Goal: Task Accomplishment & Management: Manage account settings

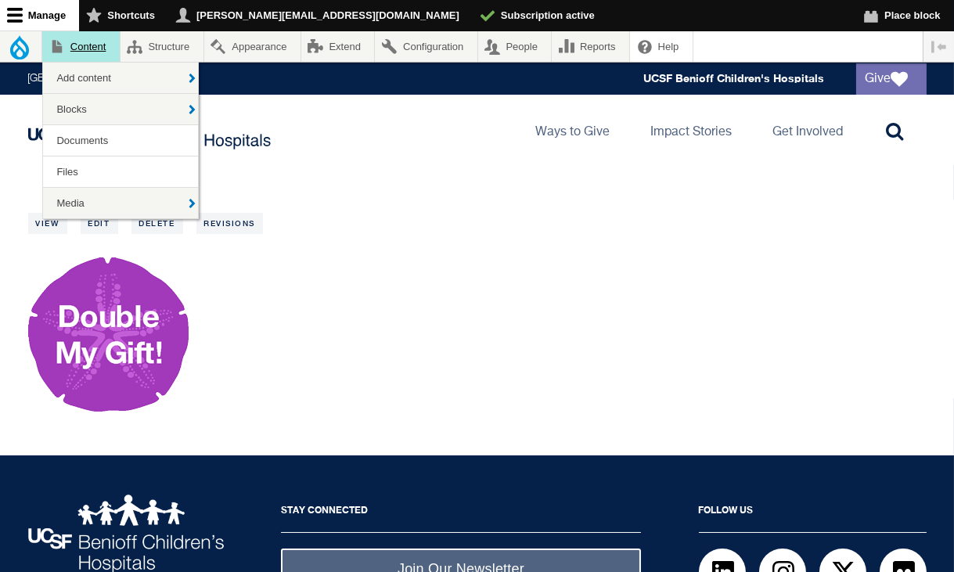
click at [83, 51] on link "Content" at bounding box center [81, 46] width 78 height 31
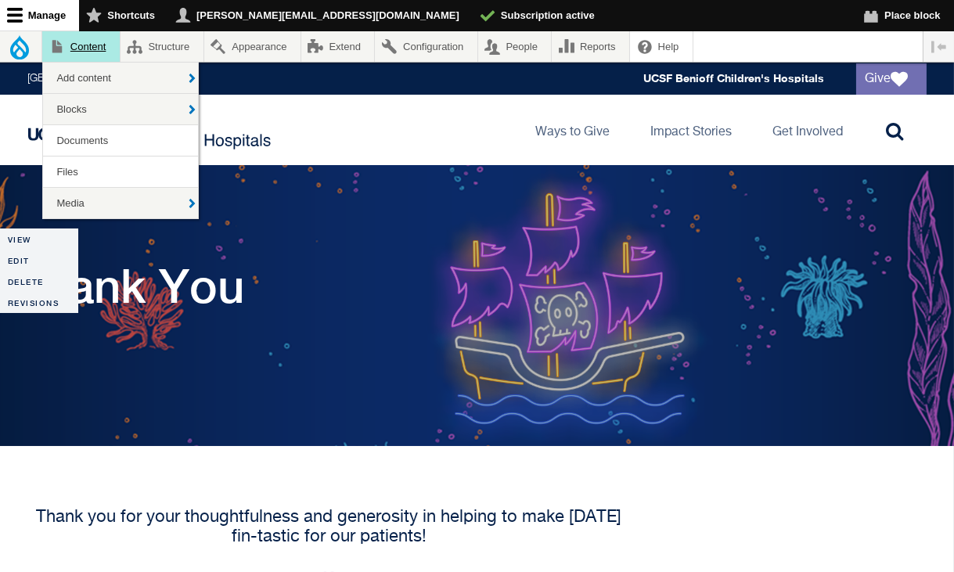
click at [79, 44] on link "Content" at bounding box center [81, 46] width 78 height 31
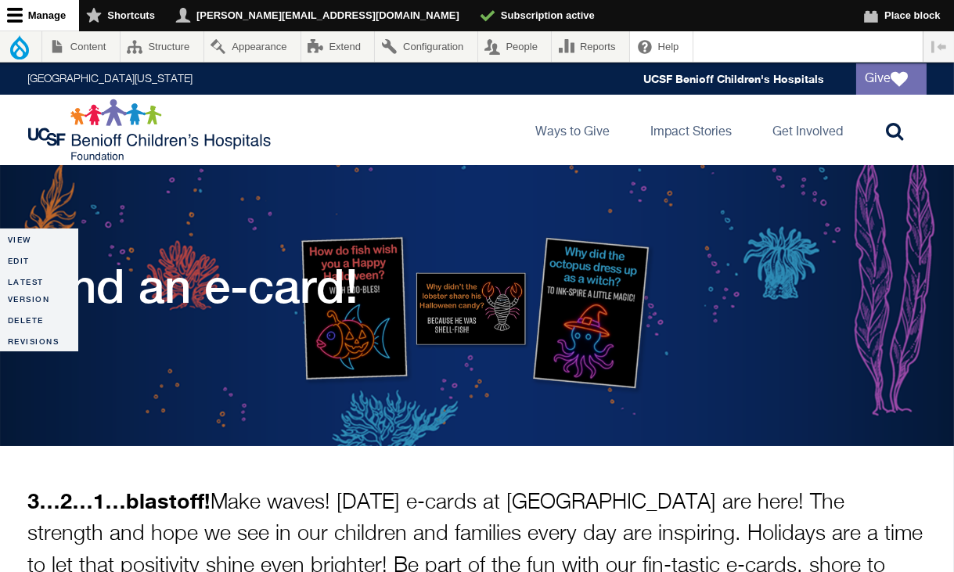
scroll to position [18, 0]
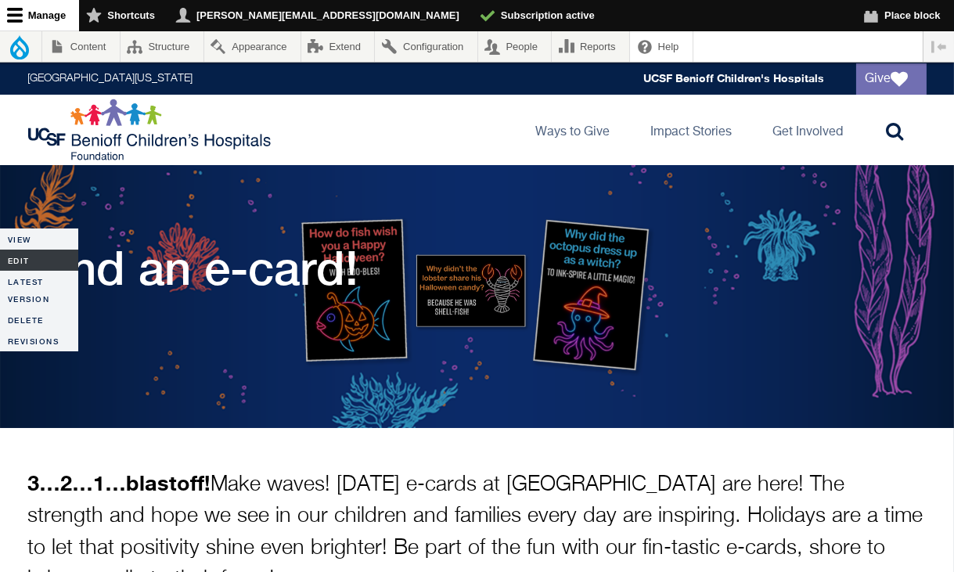
click at [18, 258] on link "Edit" at bounding box center [39, 260] width 78 height 21
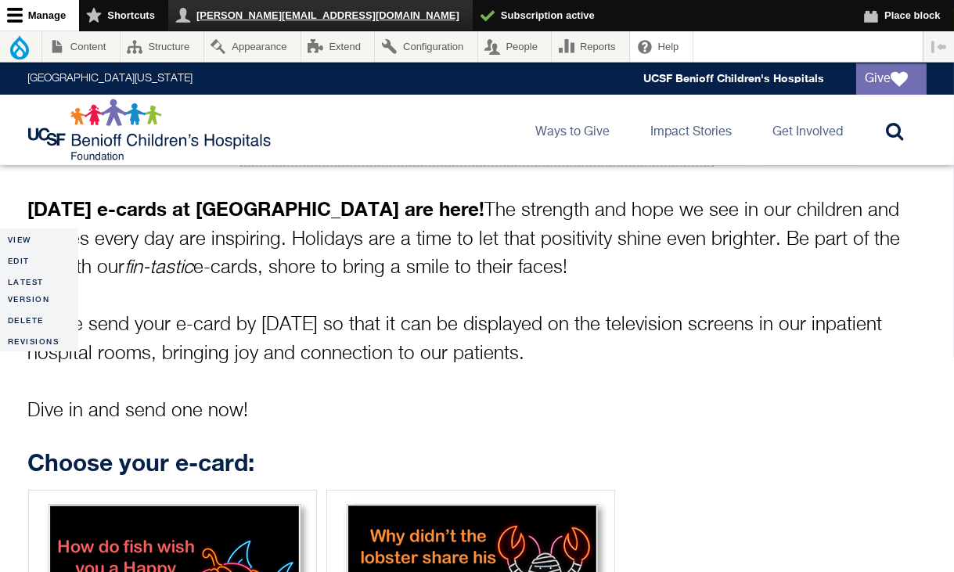
scroll to position [351, 0]
